Goal: Task Accomplishment & Management: Complete application form

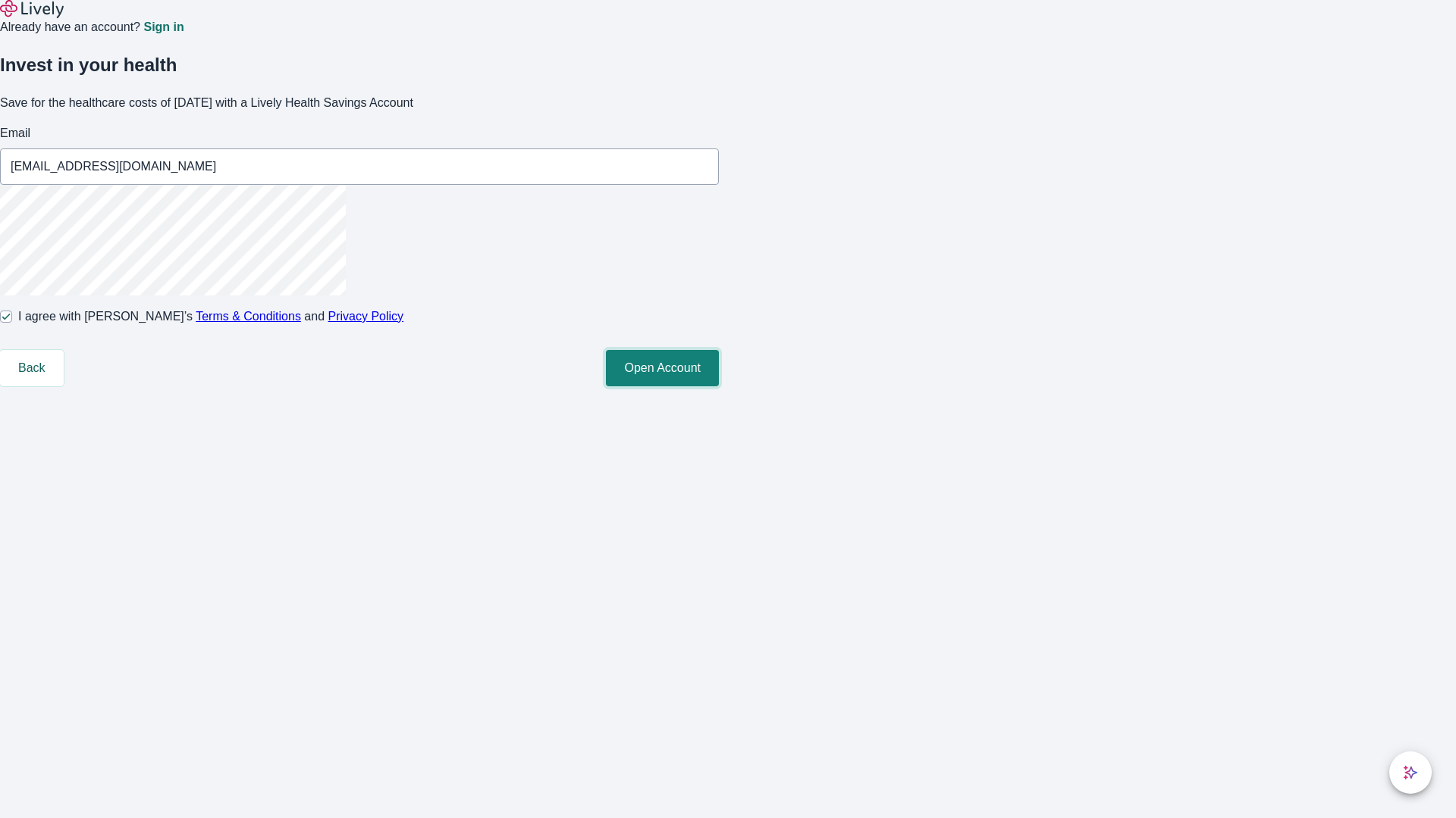
click at [719, 386] on button "Open Account" at bounding box center [662, 368] width 113 height 36
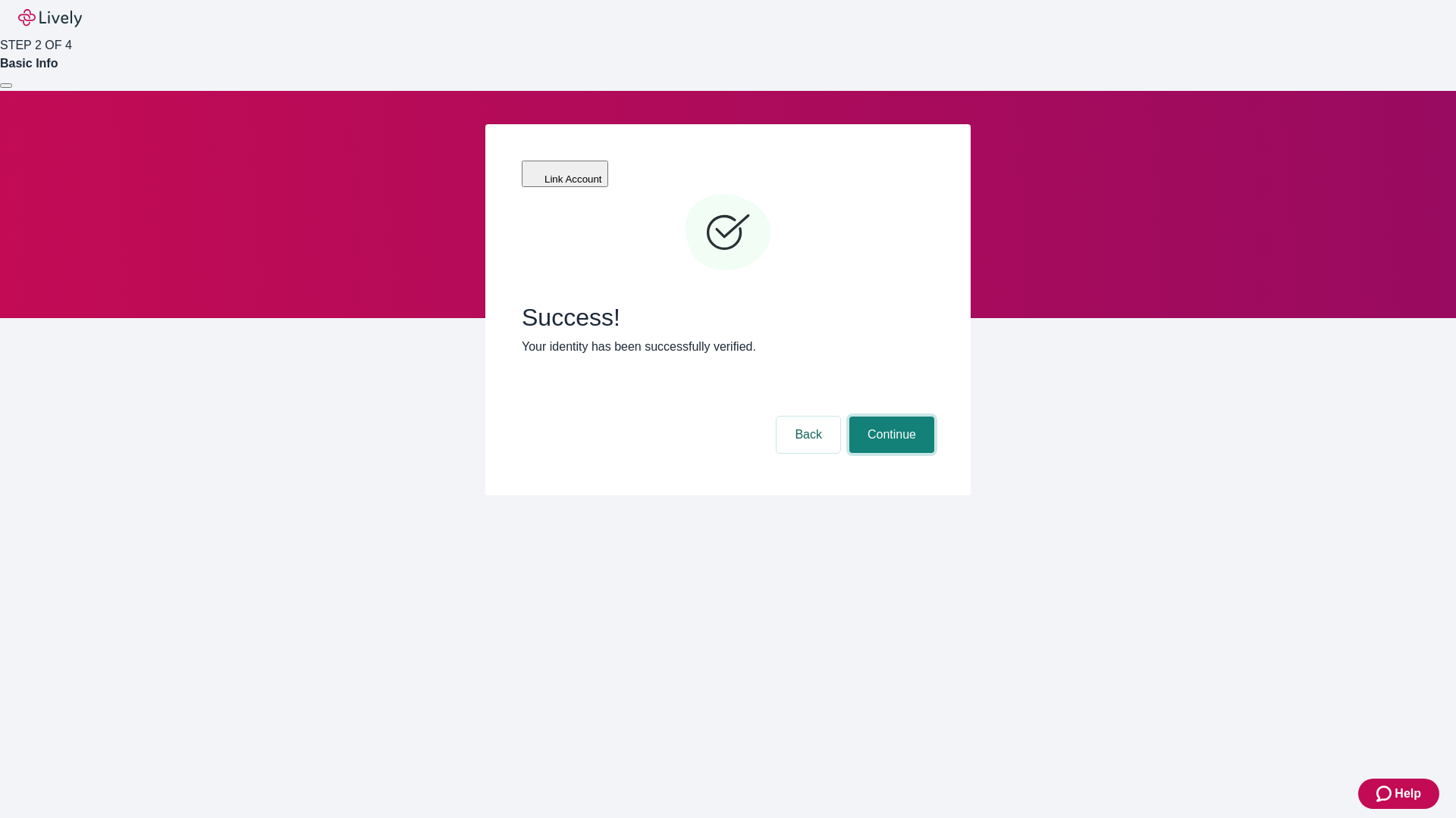
click at [890, 416] on button "Continue" at bounding box center [891, 434] width 85 height 36
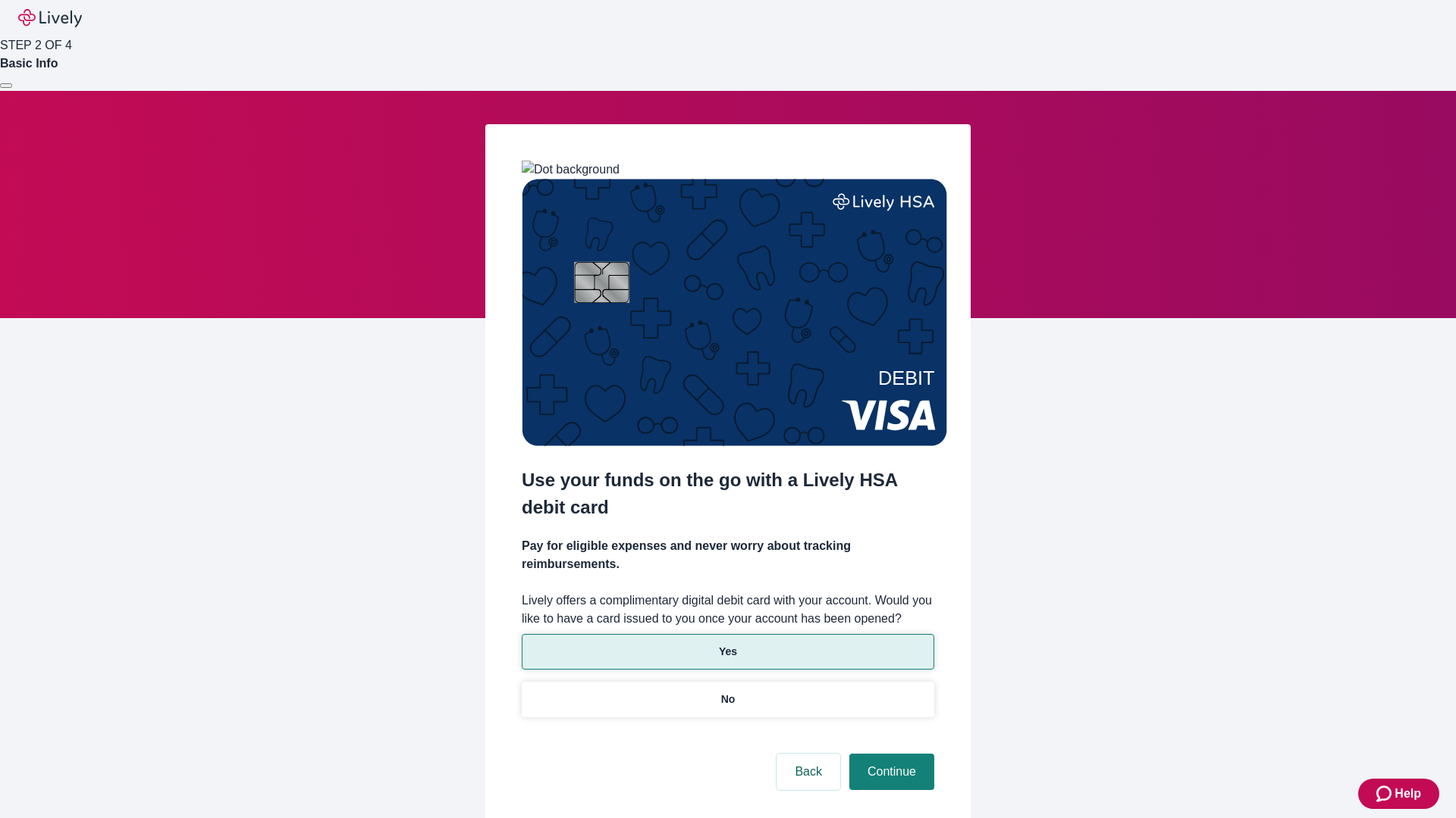
click at [727, 644] on p "Yes" at bounding box center [728, 651] width 18 height 16
click at [890, 754] on button "Continue" at bounding box center [891, 772] width 85 height 36
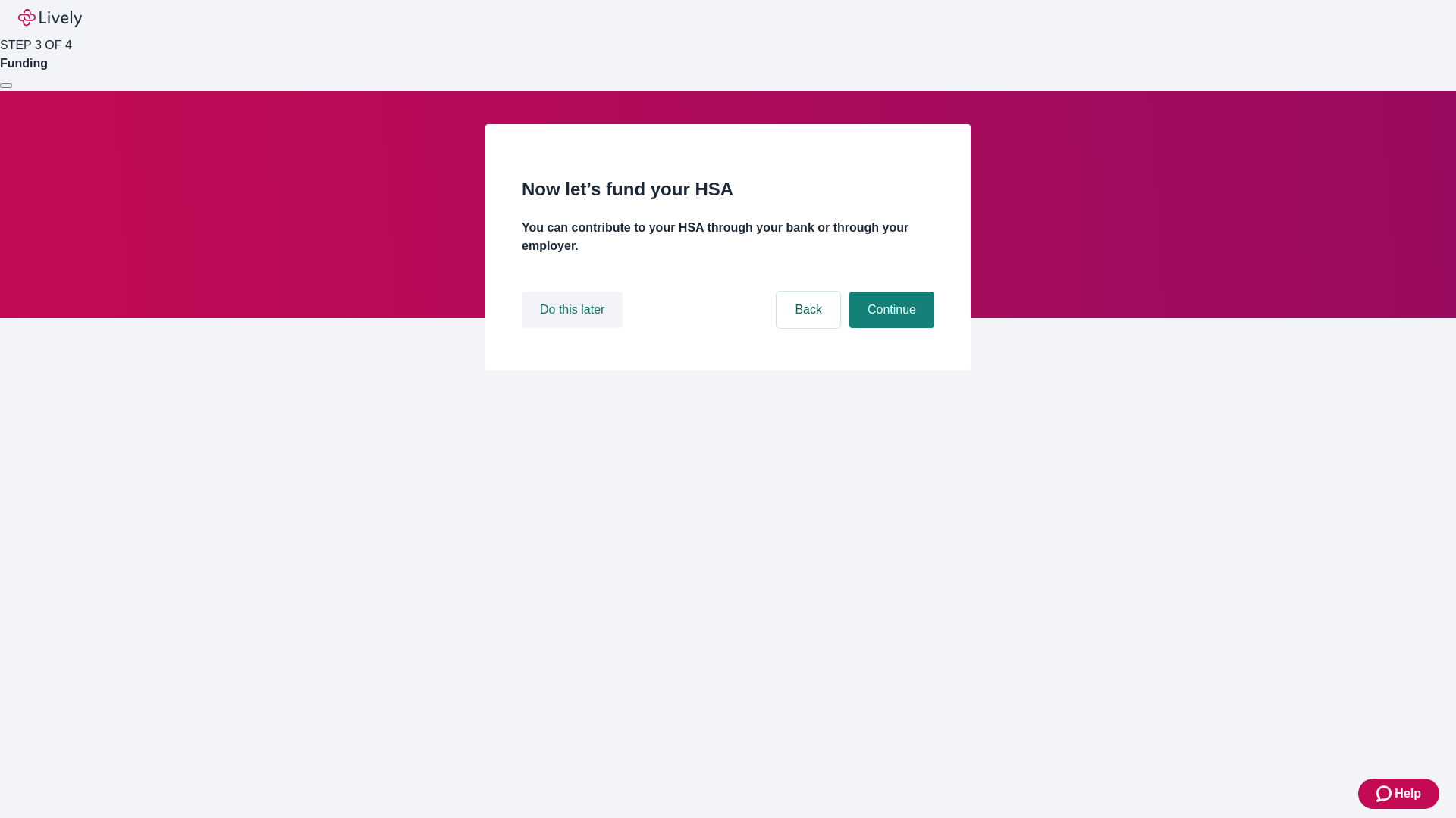
click at [574, 328] on button "Do this later" at bounding box center [571, 310] width 101 height 36
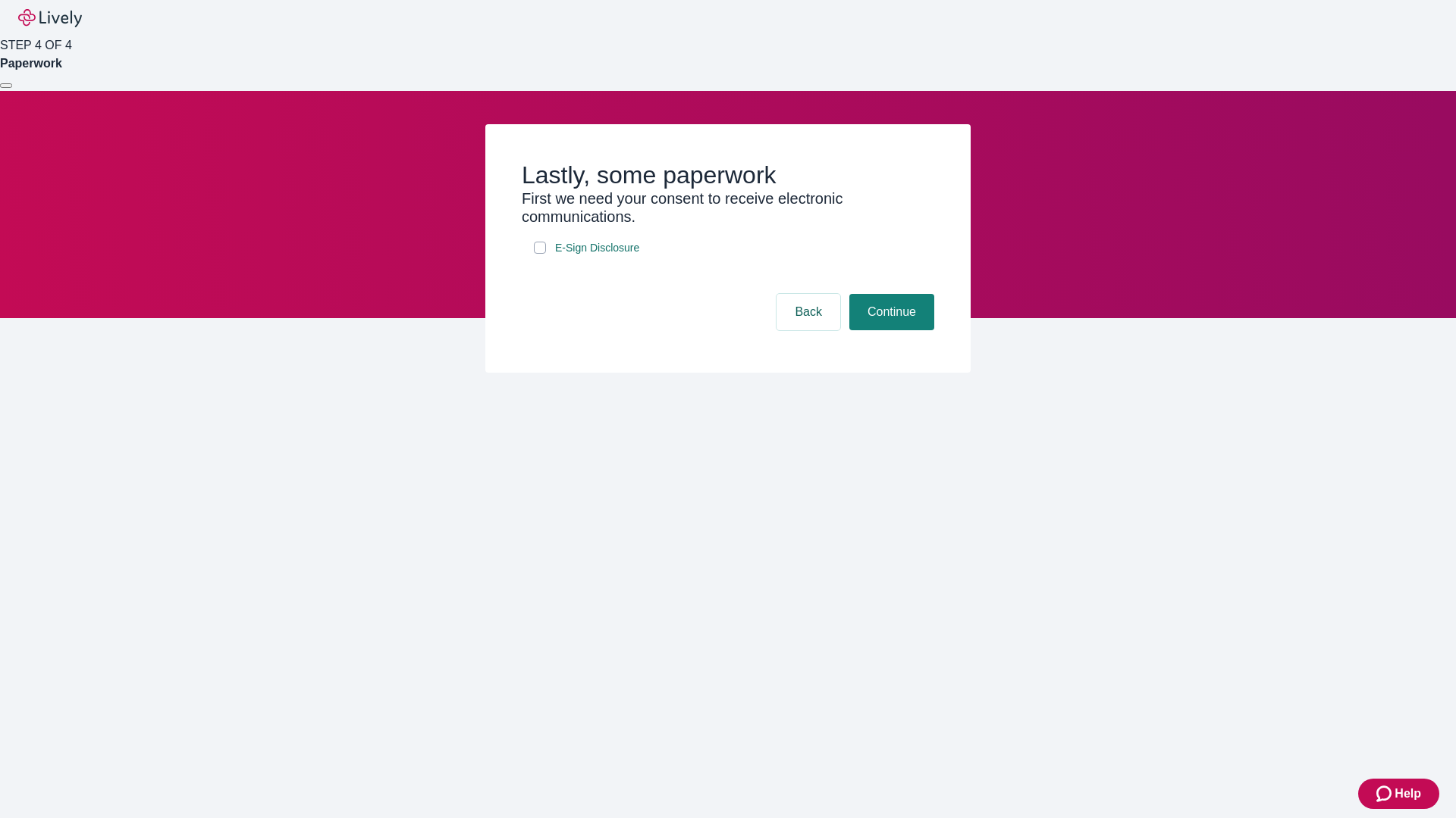
click at [540, 254] on input "E-Sign Disclosure" at bounding box center [539, 247] width 12 height 12
checkbox input "true"
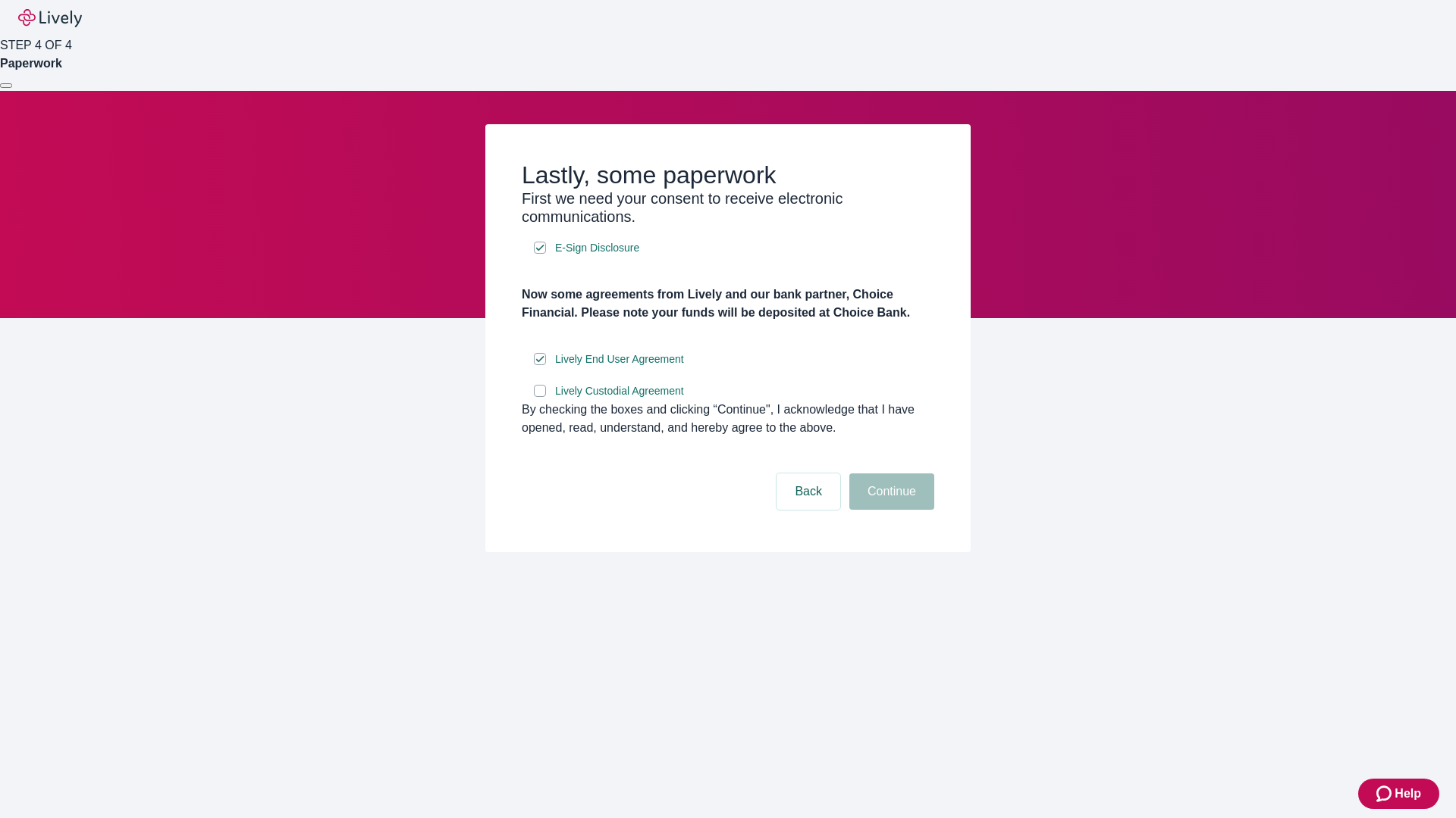
click at [540, 397] on input "Lively Custodial Agreement" at bounding box center [539, 391] width 12 height 12
checkbox input "true"
click at [890, 510] on button "Continue" at bounding box center [891, 492] width 85 height 36
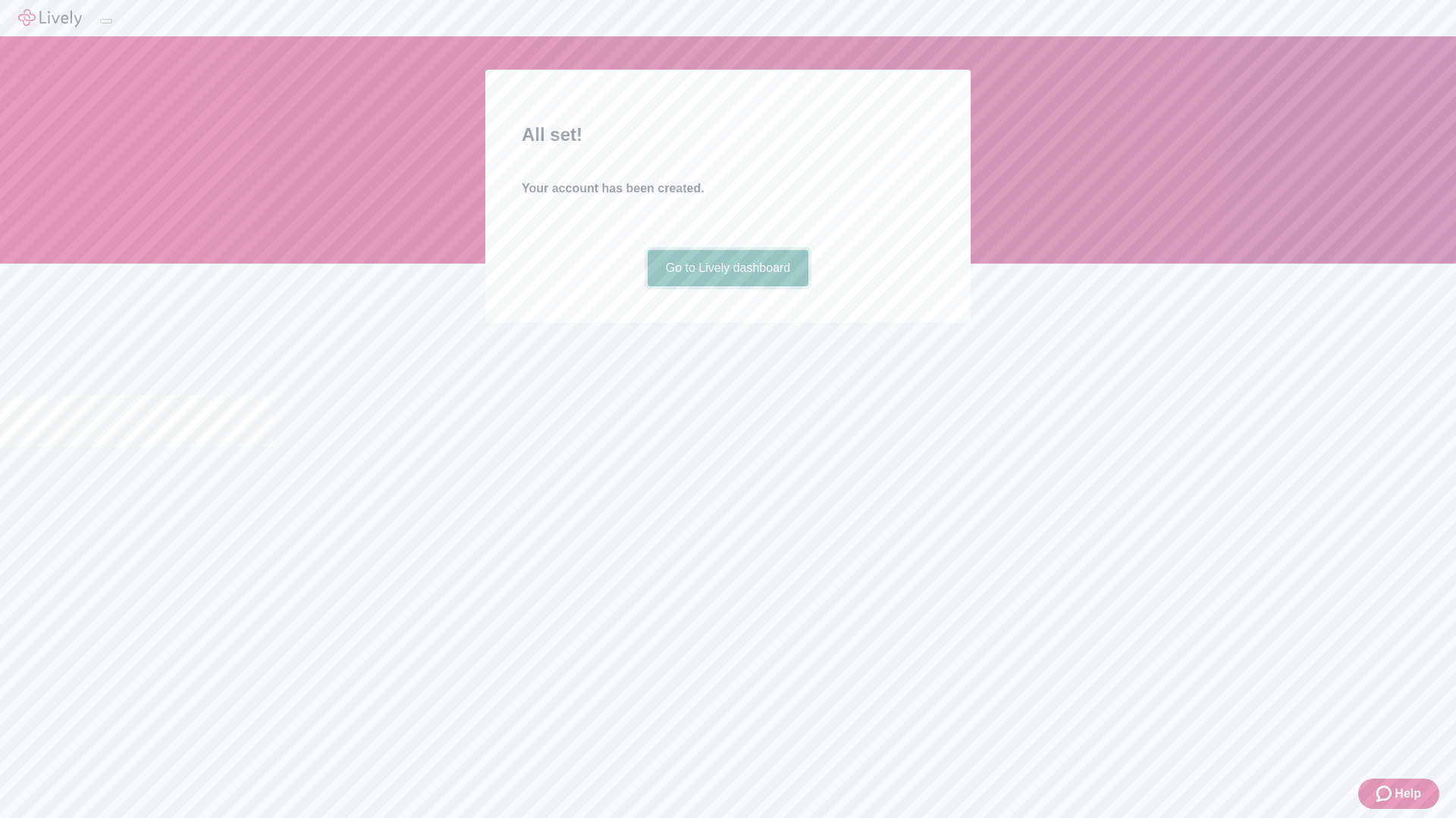
click at [727, 286] on link "Go to Lively dashboard" at bounding box center [728, 268] width 161 height 36
